Goal: Find specific page/section: Find specific page/section

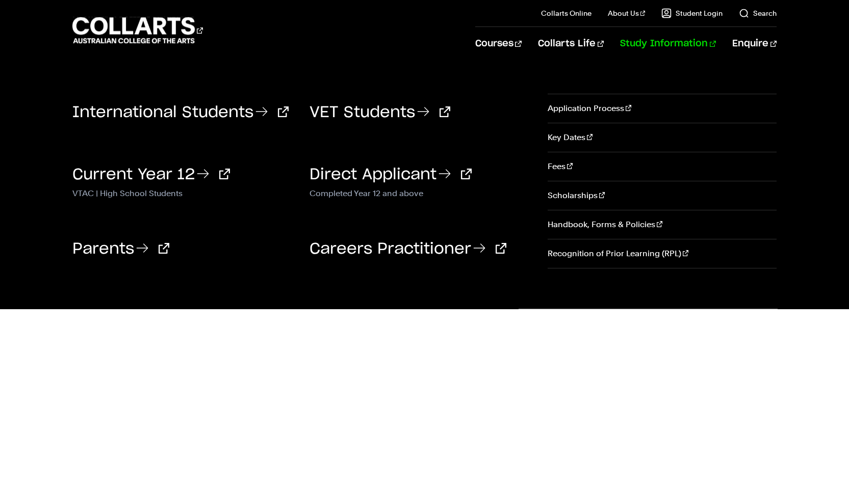
scroll to position [370, 0]
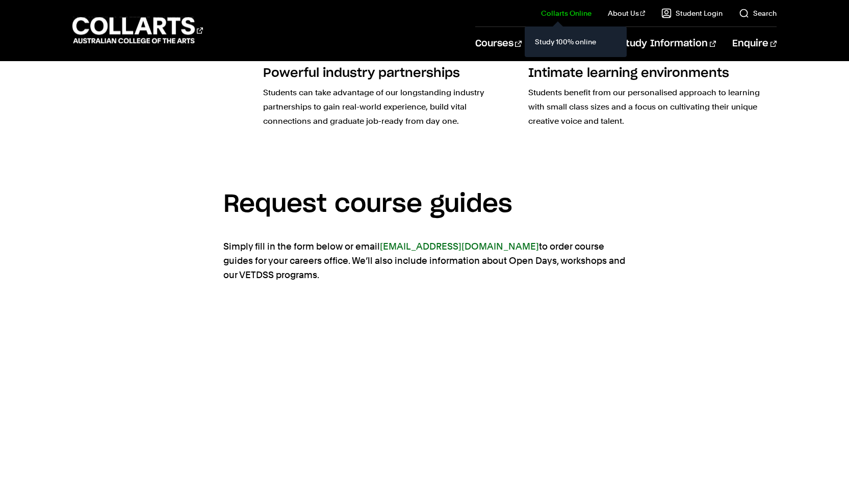
click at [559, 11] on link "Collarts Online" at bounding box center [566, 13] width 50 height 10
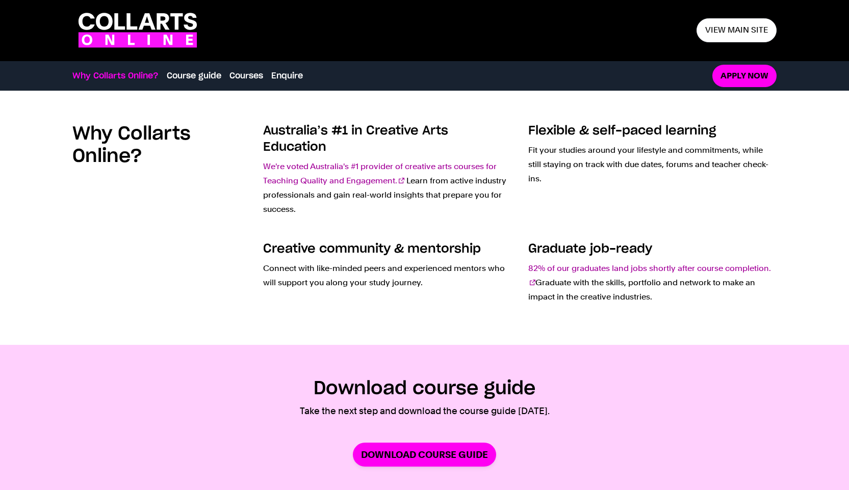
scroll to position [751, 0]
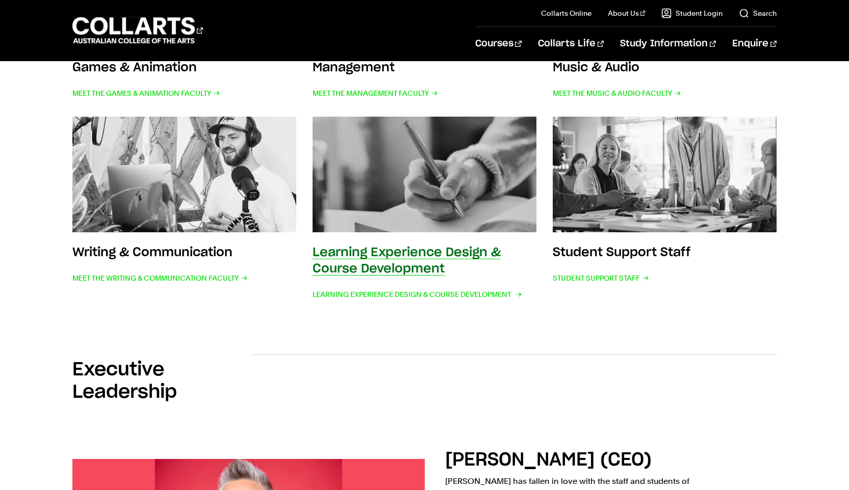
scroll to position [541, 0]
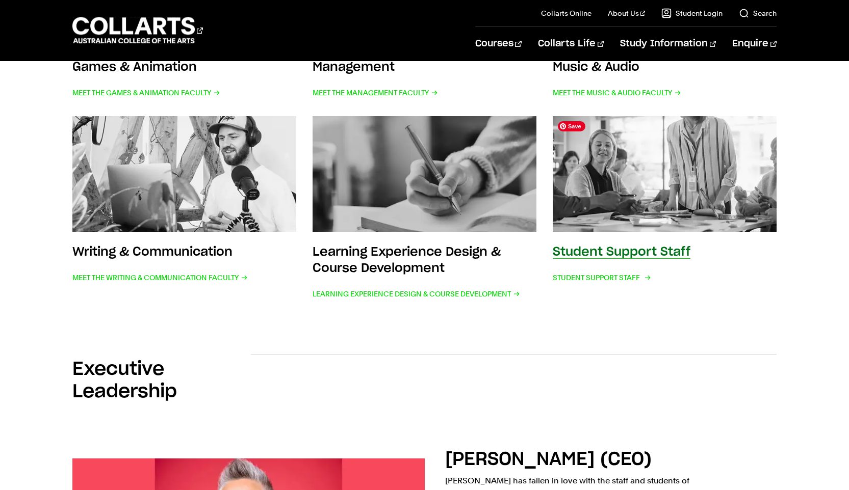
click at [653, 167] on img at bounding box center [664, 174] width 246 height 128
